Goal: Obtain resource: Download file/media

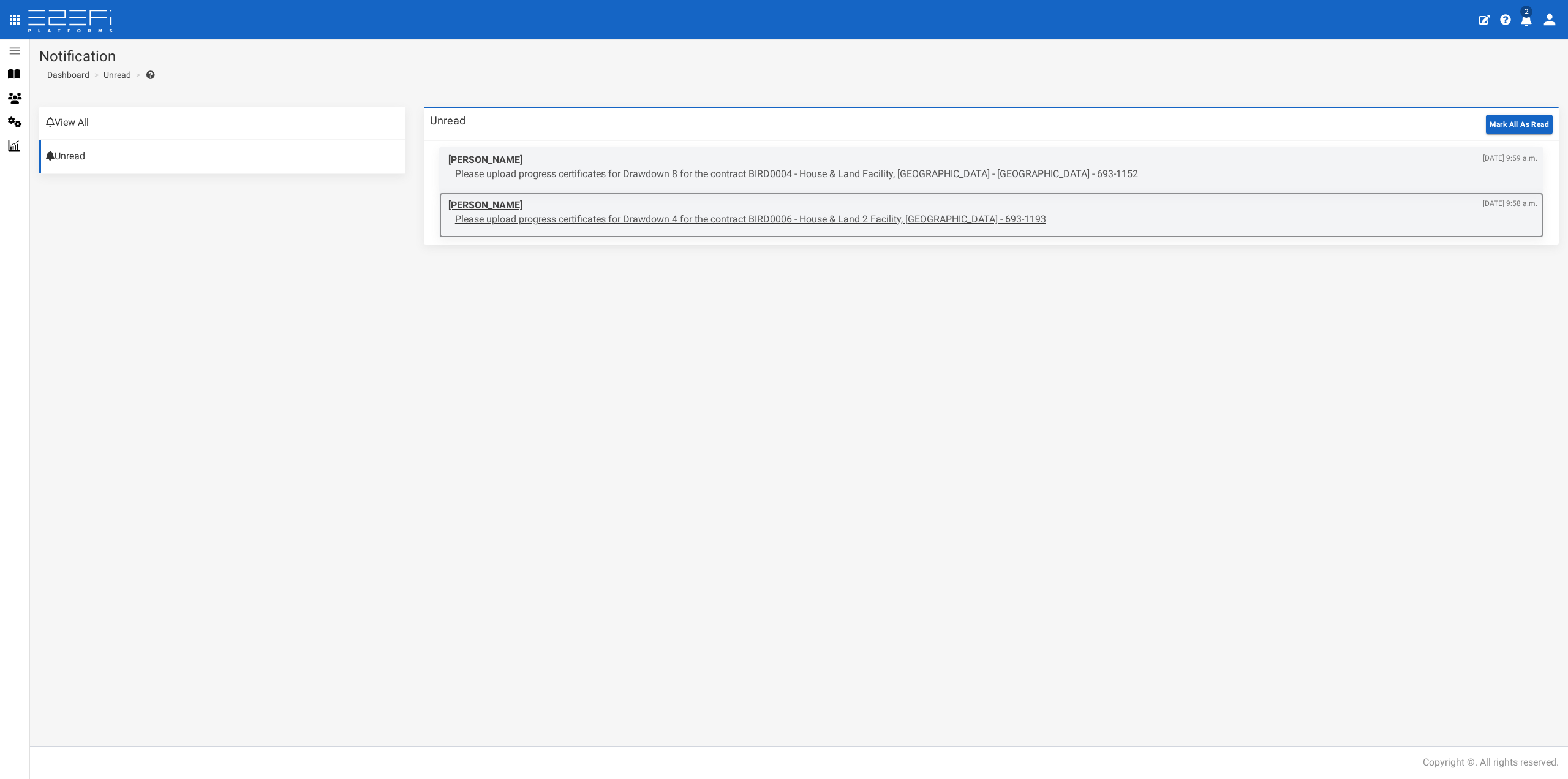
click at [655, 226] on div "Dan Ritchie Aug. 22, 2025, 9:58 a.m. Please upload progress certificates for Dr…" at bounding box center [993, 212] width 1101 height 40
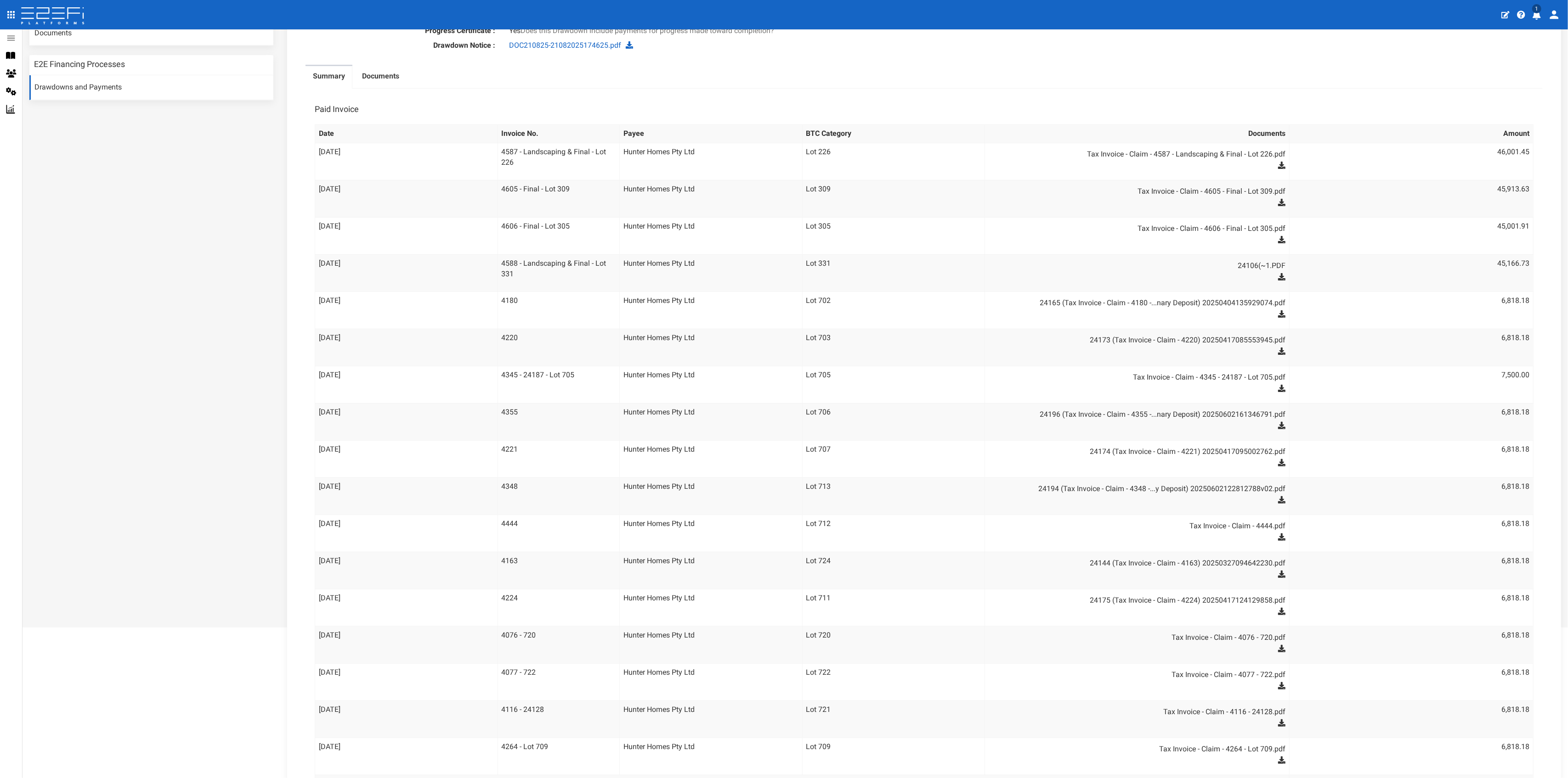
scroll to position [261, 0]
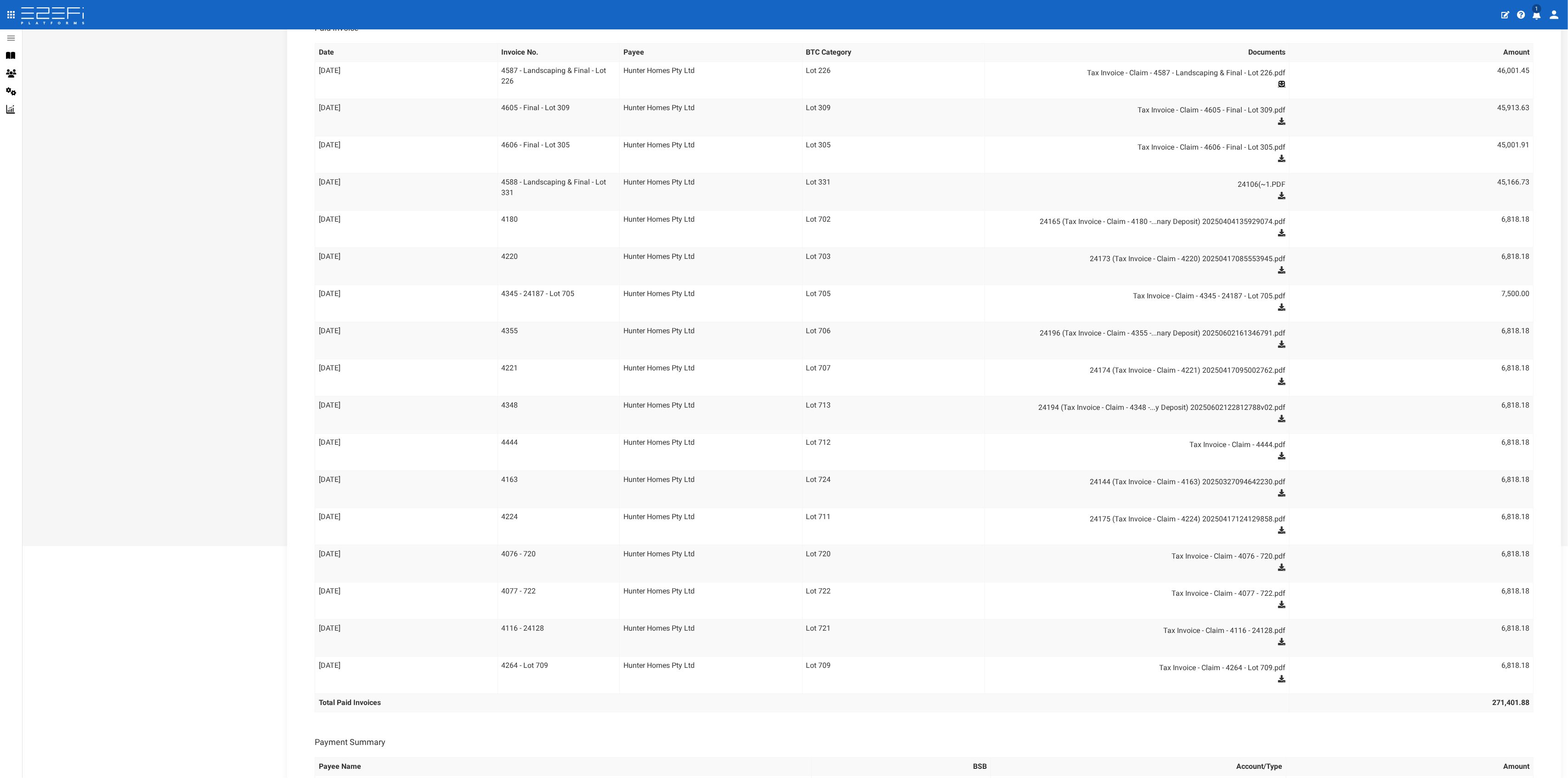
click at [1175, 85] on icon at bounding box center [1281, 84] width 7 height 7
click at [1175, 122] on icon at bounding box center [1281, 121] width 7 height 7
click at [1175, 158] on icon at bounding box center [1281, 158] width 7 height 7
click at [1175, 195] on icon at bounding box center [1281, 196] width 7 height 7
click at [1175, 232] on icon at bounding box center [1281, 233] width 7 height 7
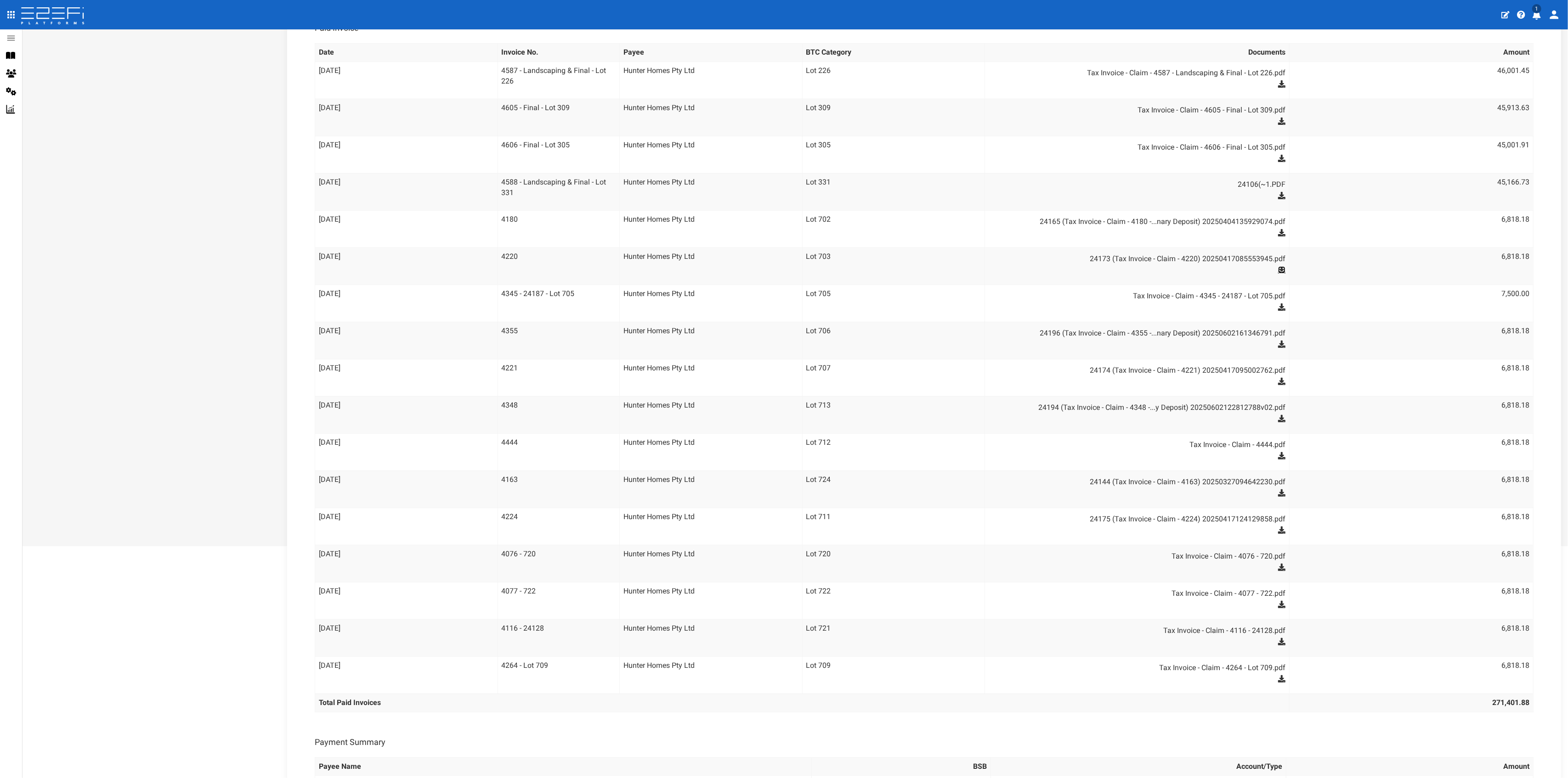
click at [1175, 271] on icon at bounding box center [1281, 270] width 7 height 7
click at [1175, 306] on icon at bounding box center [1281, 307] width 7 height 7
click at [1175, 341] on icon at bounding box center [1281, 344] width 7 height 7
click at [1175, 381] on icon at bounding box center [1281, 381] width 7 height 7
click at [1175, 417] on icon at bounding box center [1281, 418] width 7 height 7
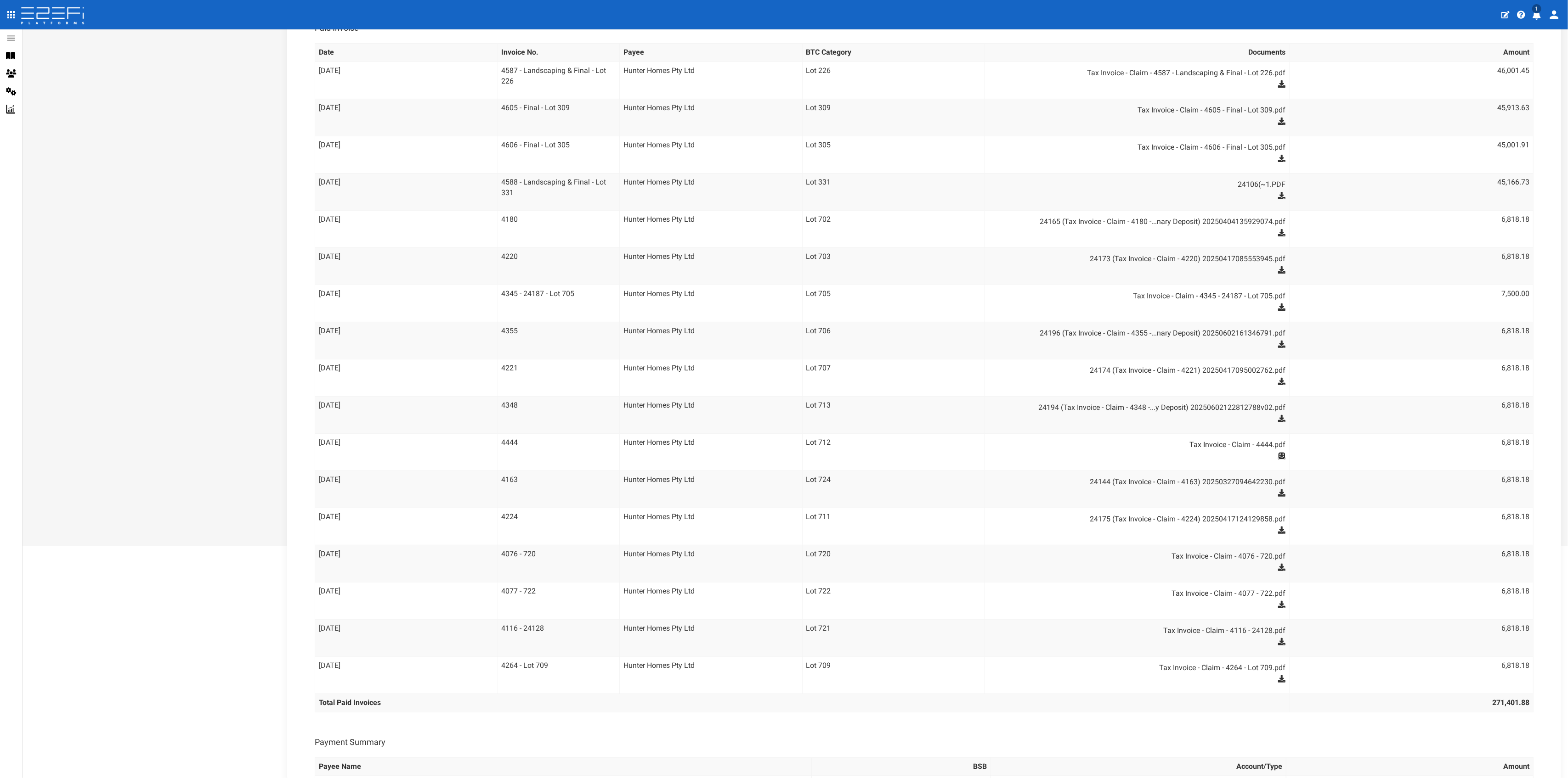
click at [1175, 453] on icon at bounding box center [1281, 456] width 7 height 7
click at [1175, 494] on icon at bounding box center [1281, 493] width 7 height 7
click at [1175, 531] on icon at bounding box center [1281, 530] width 7 height 7
click at [1175, 568] on icon at bounding box center [1281, 567] width 7 height 7
click at [1175, 583] on dd "Tax Invoice - Claim - 4077 - 722.pdf" at bounding box center [1142, 601] width 288 height 29
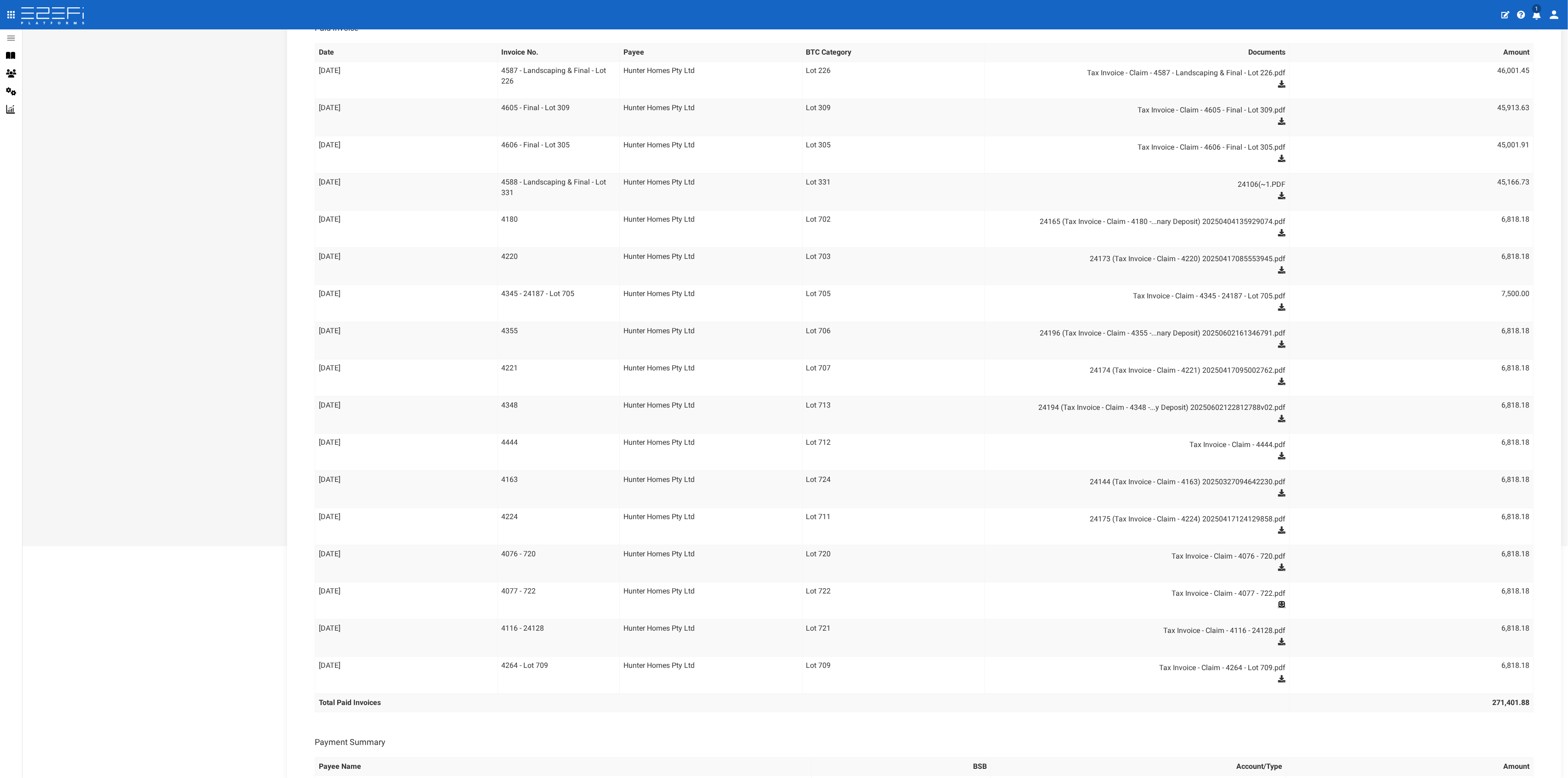
click at [1175, 583] on icon at bounding box center [1281, 604] width 7 height 7
click at [1175, 583] on icon at bounding box center [1281, 641] width 7 height 7
click at [1175, 583] on icon at bounding box center [1281, 679] width 7 height 7
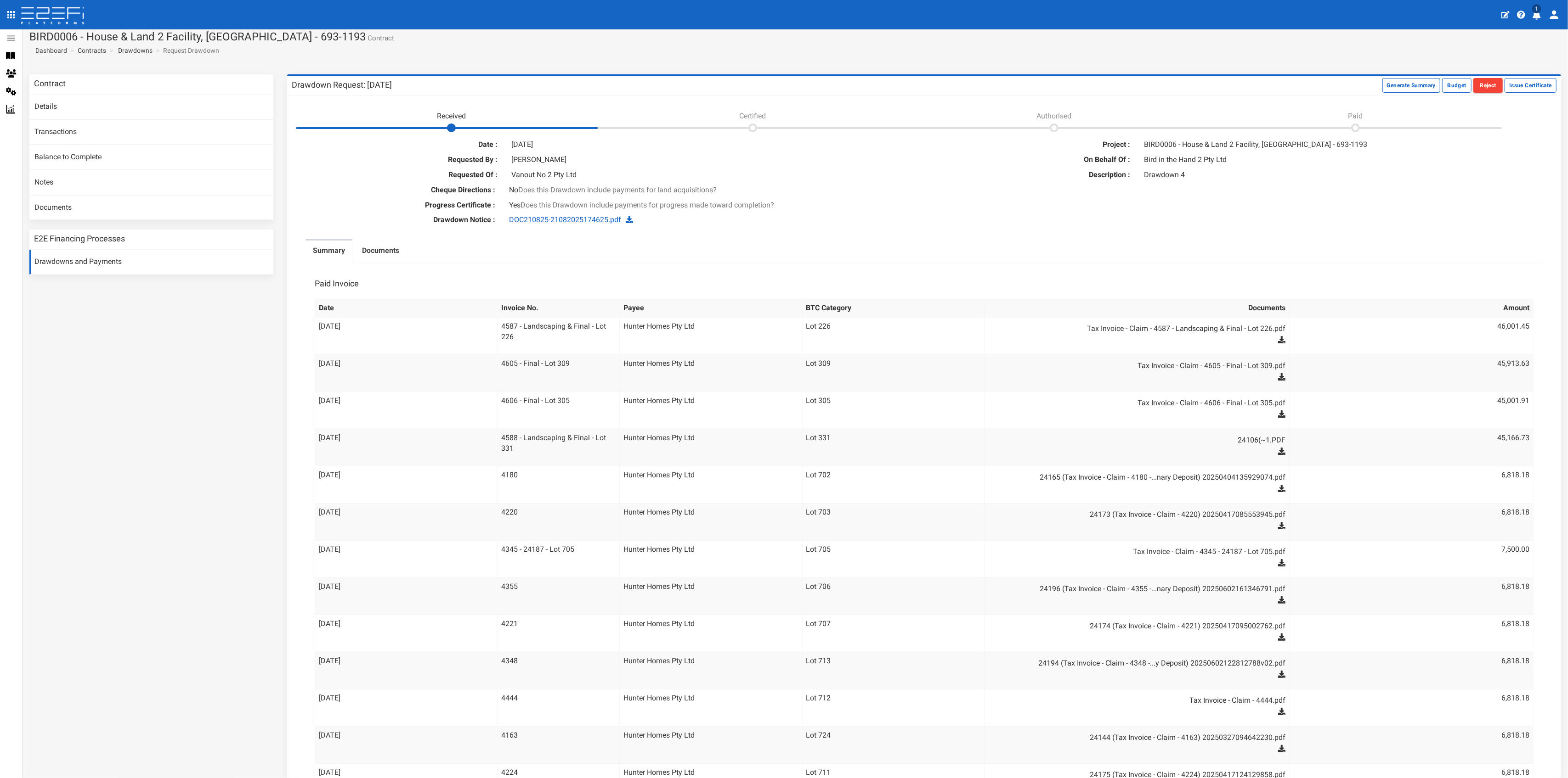
scroll to position [0, 0]
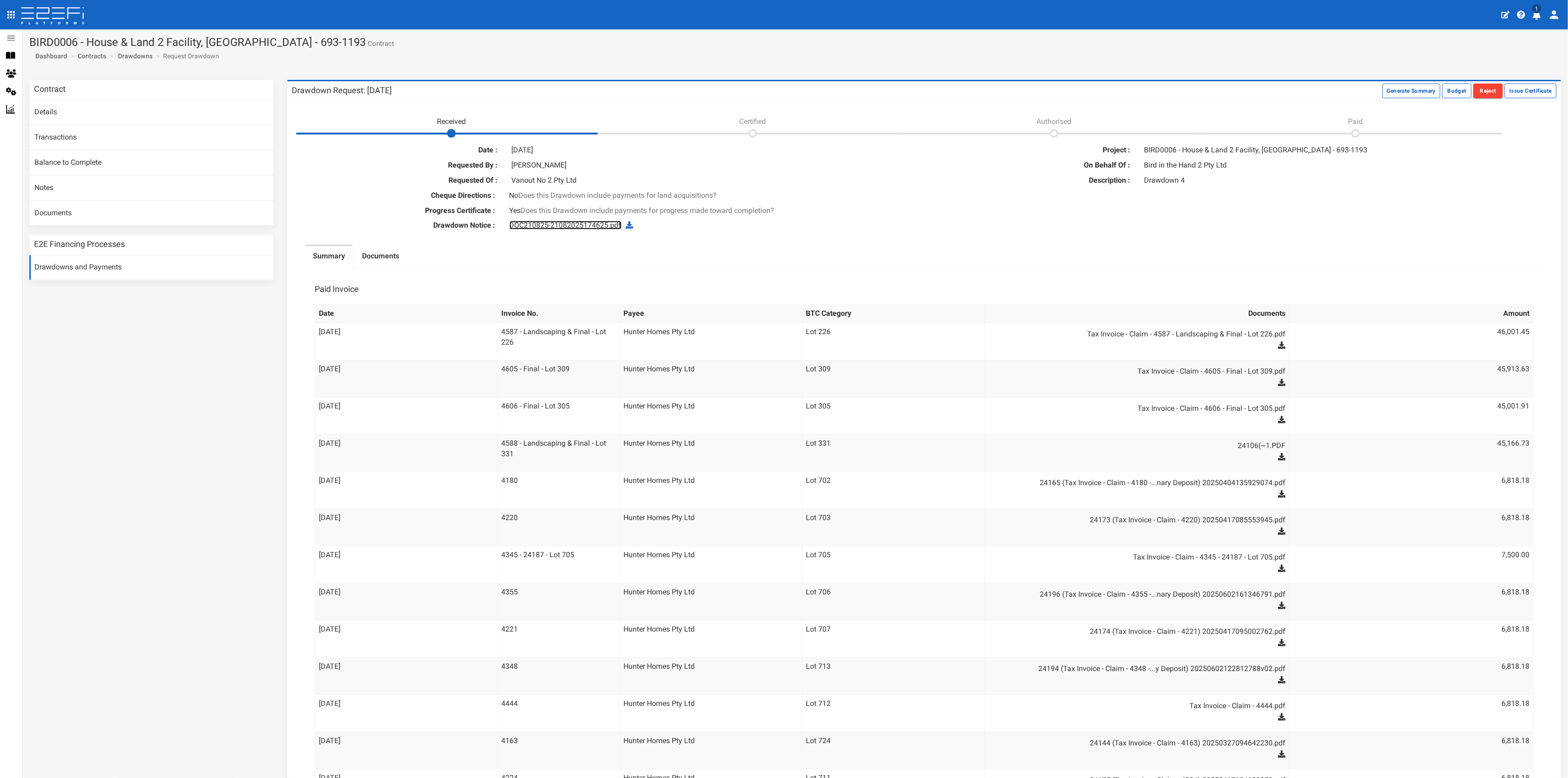
click at [586, 222] on link "DOC210825-21082025174625.pdf" at bounding box center [565, 225] width 112 height 8
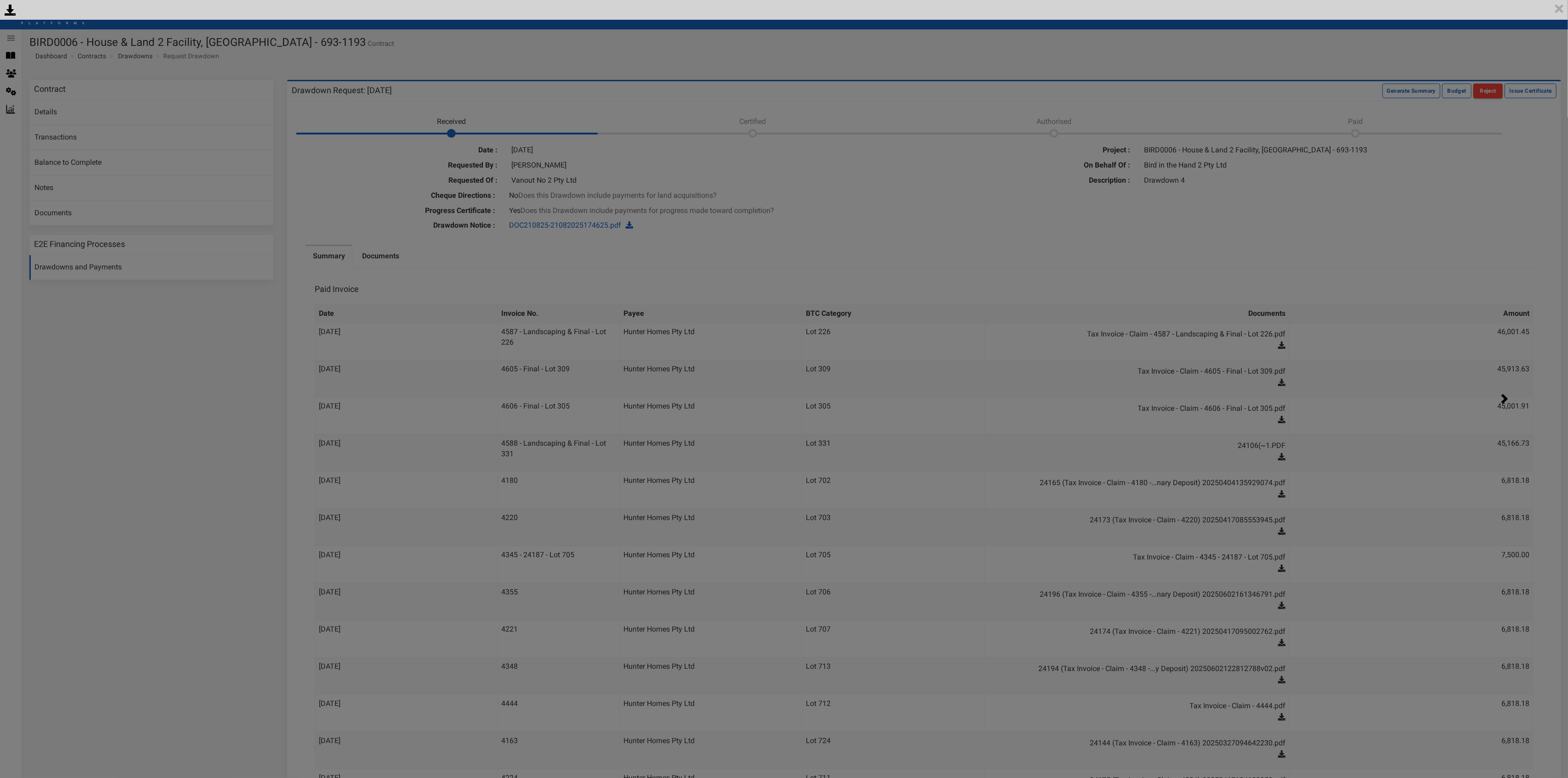
click at [1175, 219] on div "<p>Your browser does not support iframes.</p><script type="text/javascript">ale…" at bounding box center [784, 389] width 1568 height 778
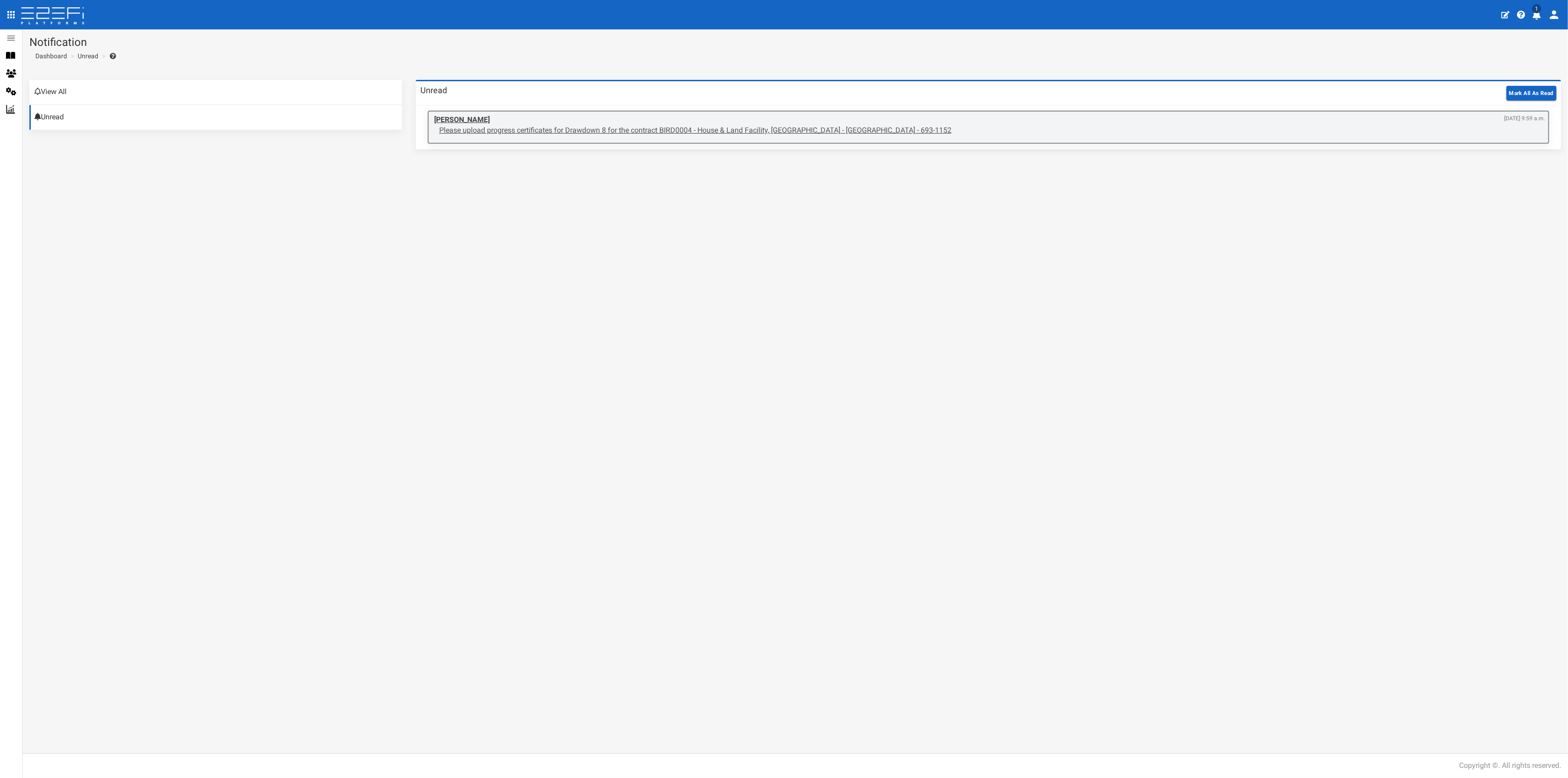
click at [687, 130] on p "Please upload progress certificates for Drawdown 8 for the contract BIRD0004 - …" at bounding box center [992, 130] width 1106 height 11
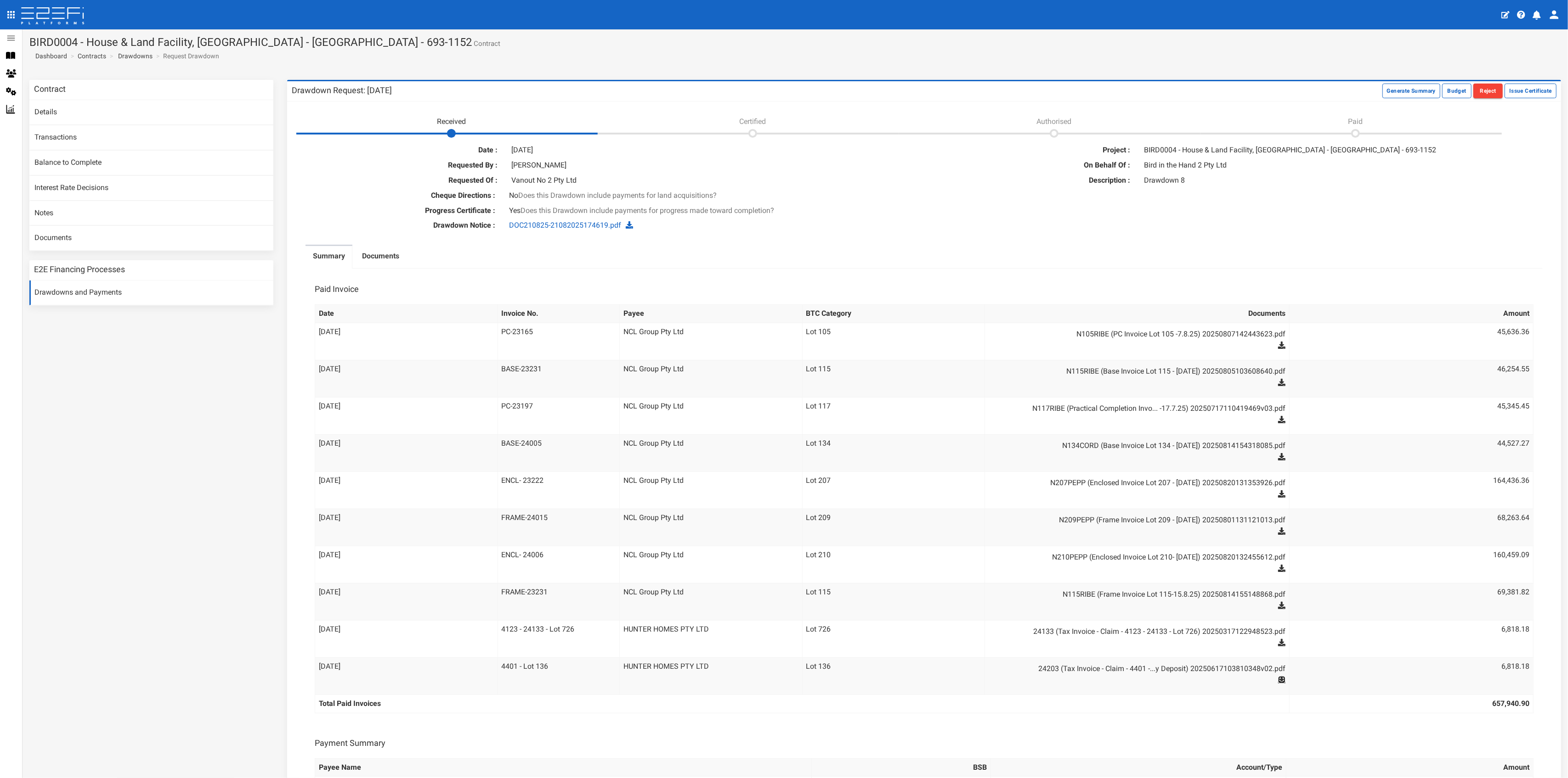
click at [1278, 678] on icon at bounding box center [1281, 680] width 7 height 7
click at [1278, 641] on icon at bounding box center [1281, 643] width 7 height 7
click at [1278, 604] on icon at bounding box center [1281, 606] width 7 height 7
click at [1278, 568] on icon at bounding box center [1281, 568] width 7 height 7
click at [1278, 531] on icon at bounding box center [1281, 531] width 7 height 7
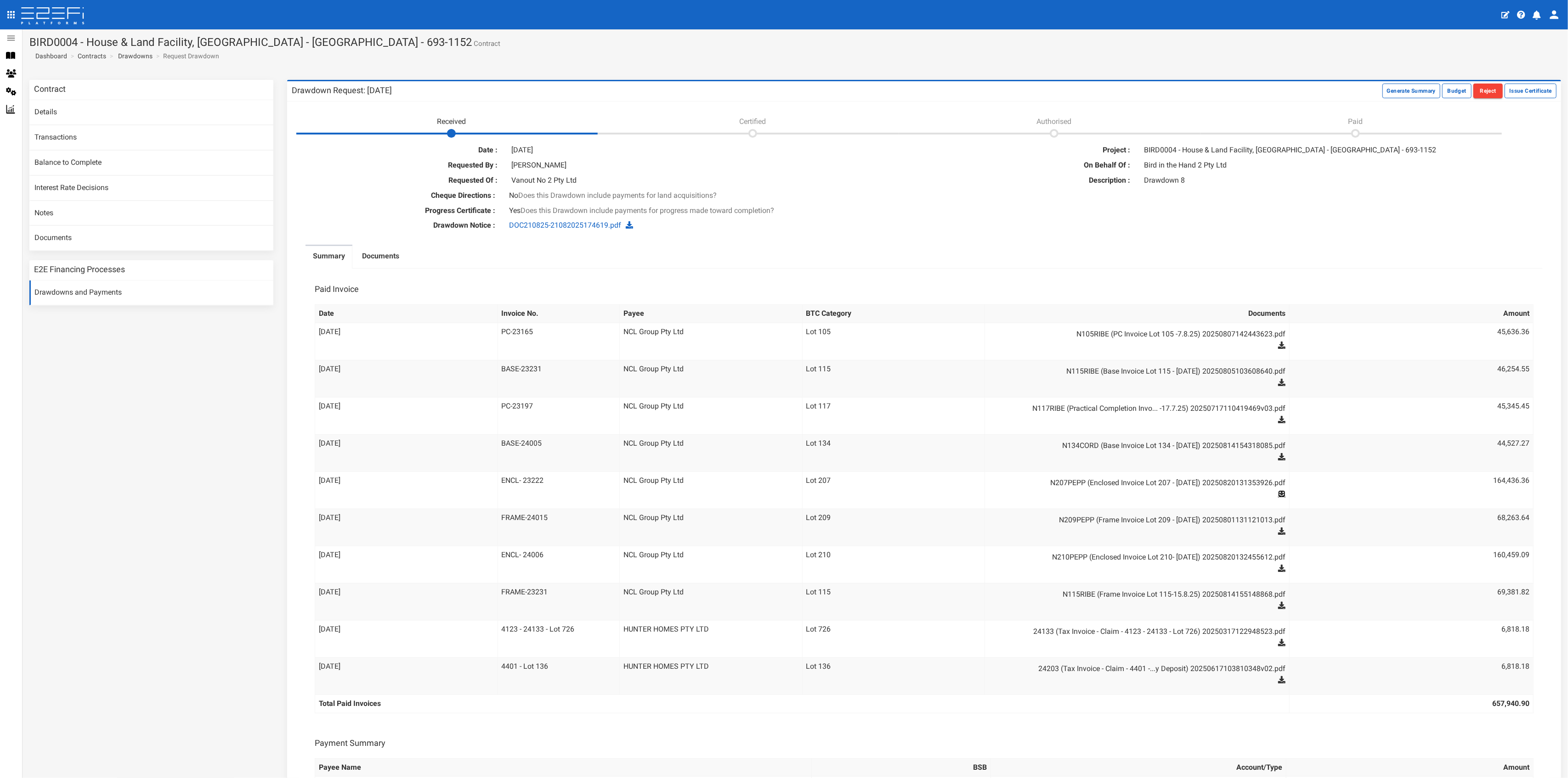
click at [1278, 492] on icon at bounding box center [1281, 494] width 7 height 7
click at [1278, 457] on icon at bounding box center [1281, 456] width 7 height 7
click at [1278, 420] on icon at bounding box center [1281, 419] width 7 height 7
click at [1278, 378] on icon at bounding box center [1281, 382] width 7 height 7
click at [1278, 343] on icon at bounding box center [1281, 345] width 7 height 7
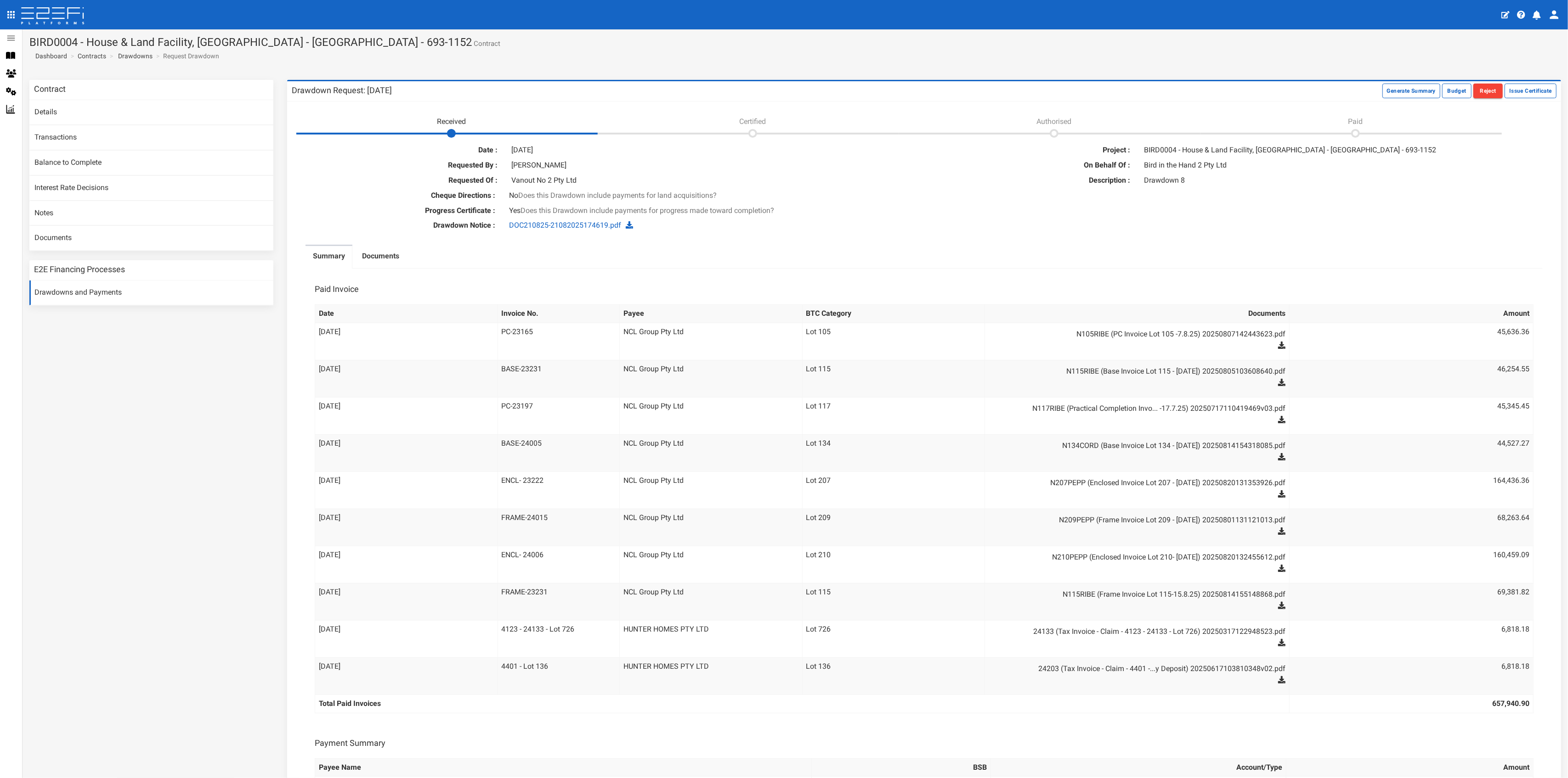
click at [802, 329] on td "Lot 105" at bounding box center [893, 341] width 183 height 37
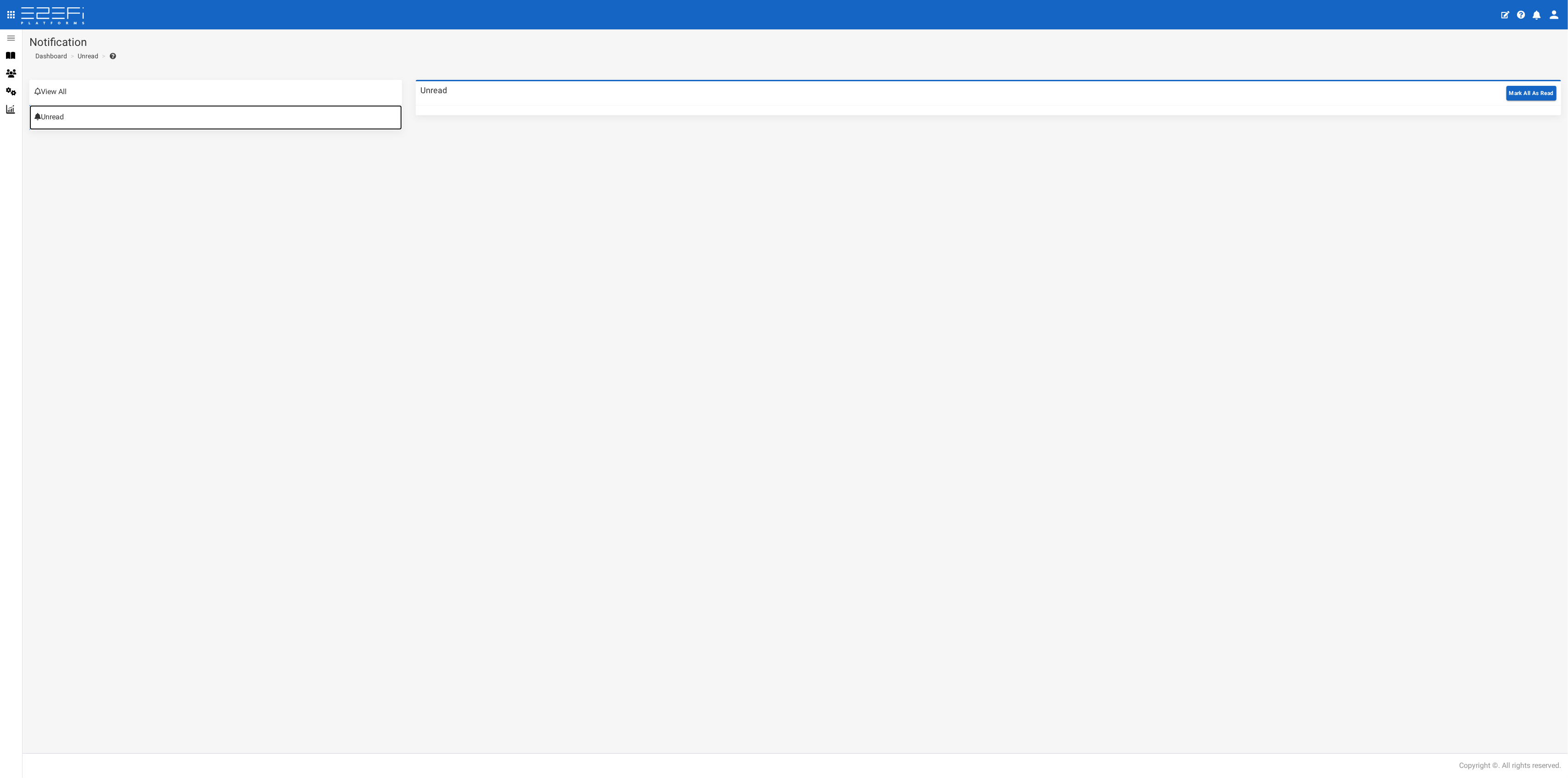
click at [116, 119] on link "Unread" at bounding box center [215, 117] width 372 height 25
click at [103, 91] on link "View All" at bounding box center [215, 92] width 372 height 25
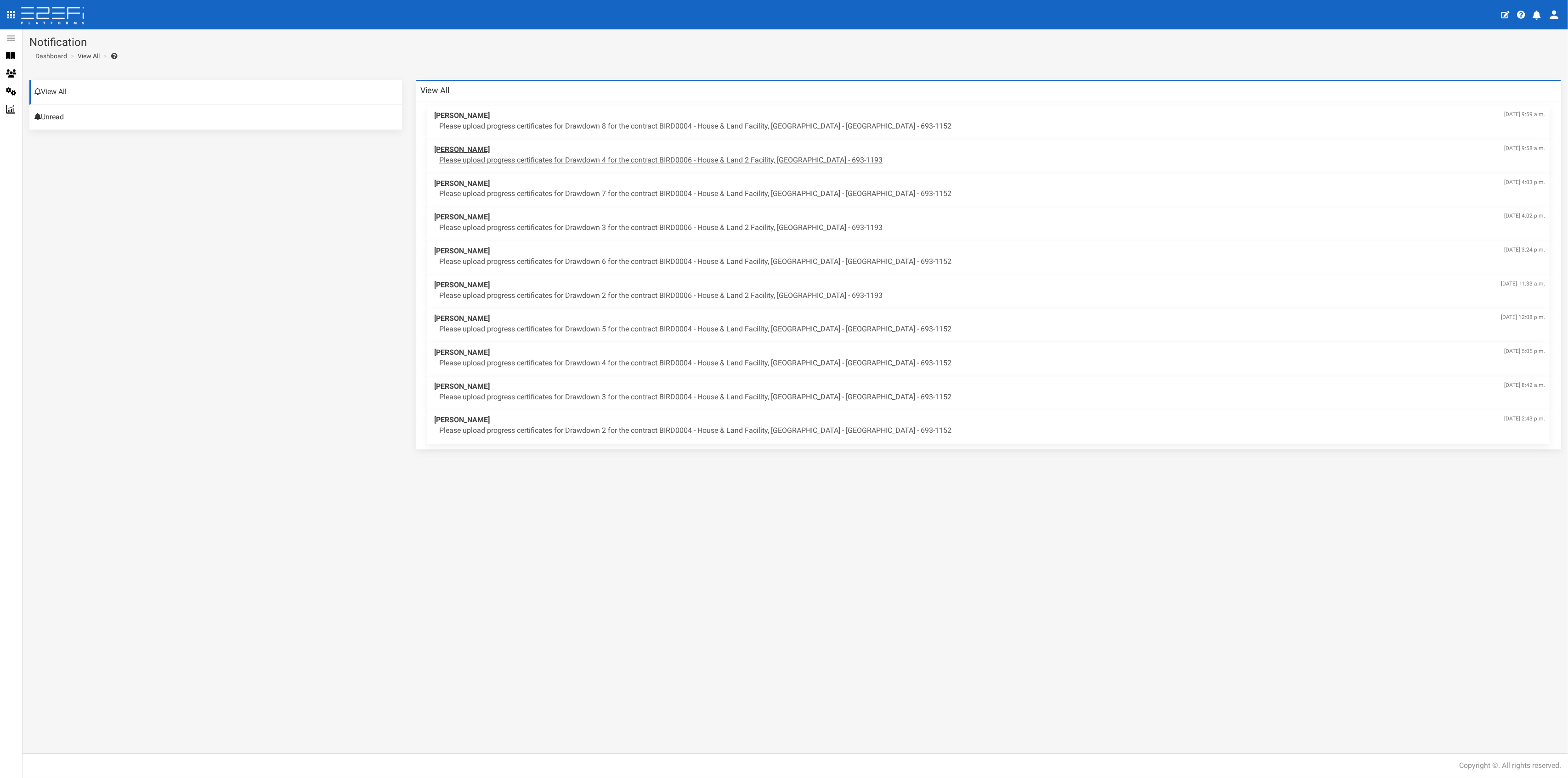
click at [656, 158] on p "Please upload progress certificates for Drawdown 4 for the contract BIRD0006 - …" at bounding box center [992, 160] width 1106 height 11
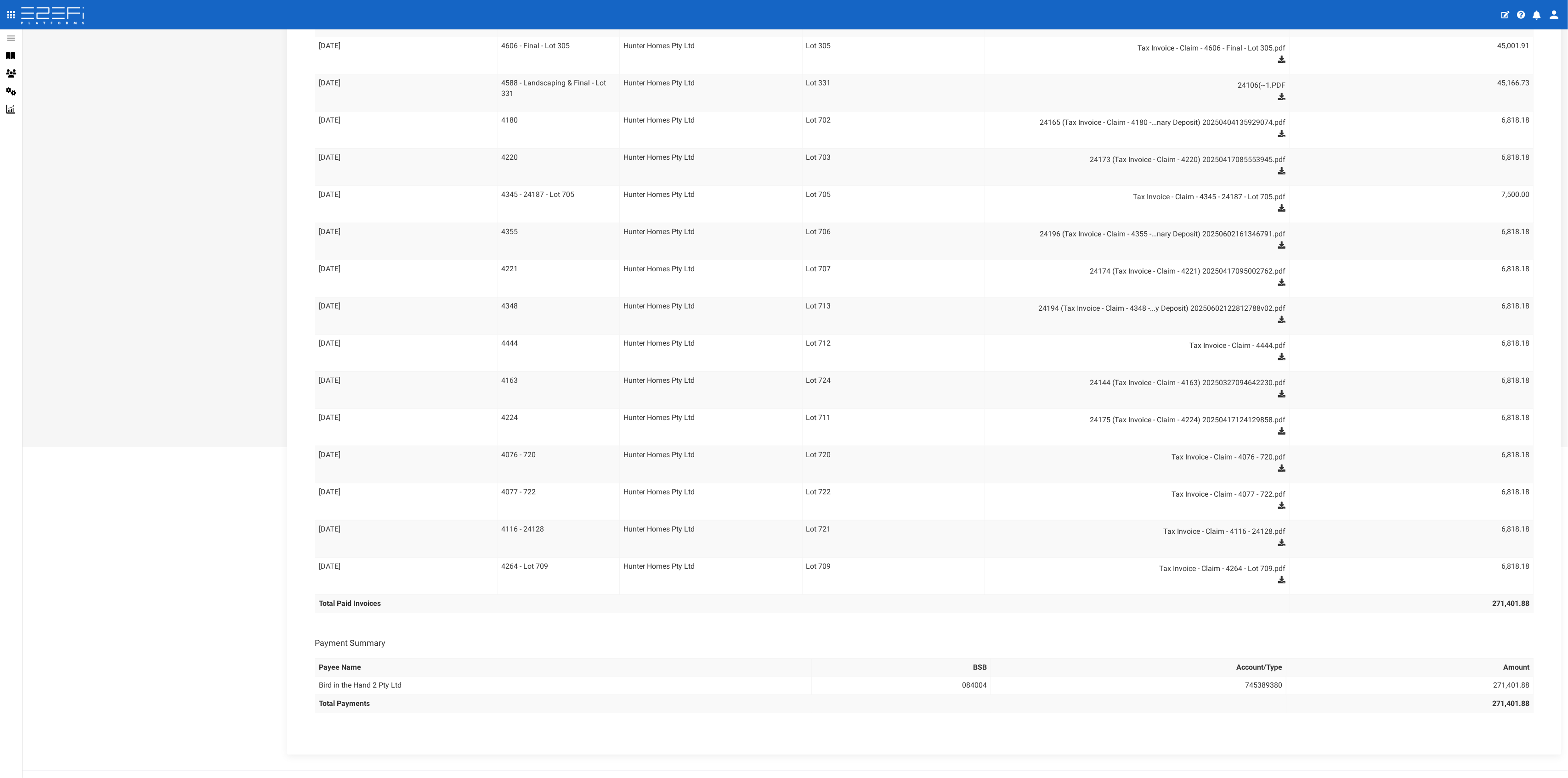
scroll to position [294, 0]
